Goal: Obtain resource: Obtain resource

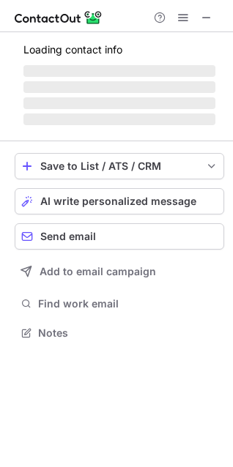
scroll to position [355, 233]
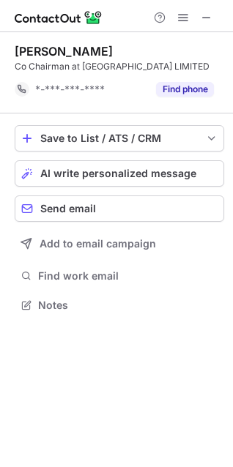
scroll to position [295, 233]
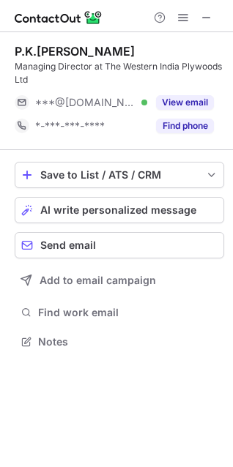
scroll to position [331, 233]
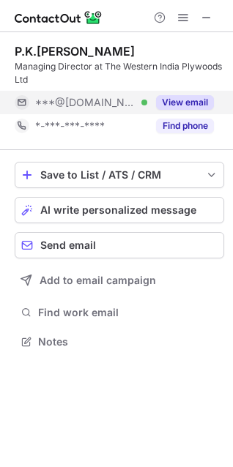
click at [175, 102] on button "View email" at bounding box center [185, 102] width 58 height 15
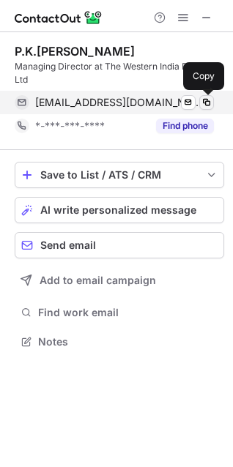
click at [213, 100] on button at bounding box center [206, 102] width 15 height 15
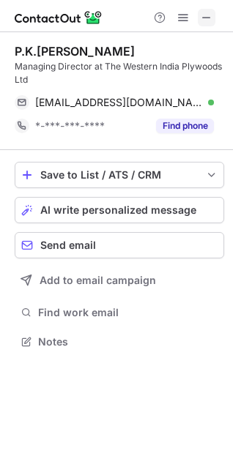
click at [201, 17] on span at bounding box center [207, 18] width 12 height 12
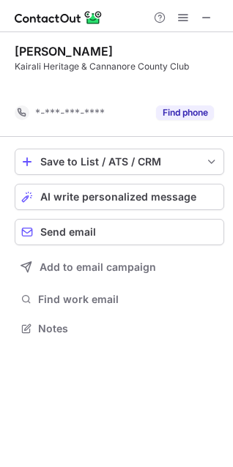
scroll to position [295, 233]
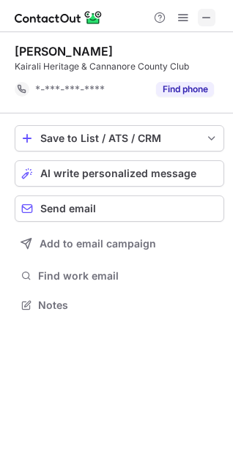
click at [207, 17] on span at bounding box center [207, 18] width 12 height 12
